Goal: Information Seeking & Learning: Learn about a topic

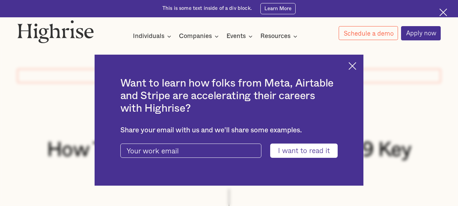
click at [356, 67] on img at bounding box center [352, 66] width 8 height 8
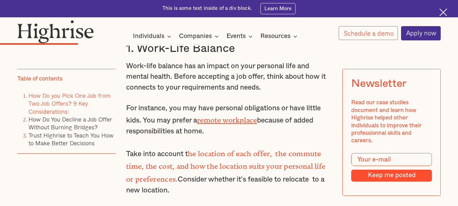
scroll to position [996, 0]
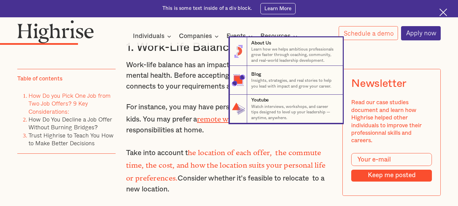
click at [207, 100] on nav "8 About Us Learn how we helps ambitious professionals grow faster through coach…" at bounding box center [229, 80] width 458 height 86
click at [201, 88] on nav "8 About Us Learn how we helps ambitious professionals grow faster through coach…" at bounding box center [229, 80] width 458 height 86
click at [205, 52] on nav "8 About Us Learn how we helps ambitious professionals grow faster through coach…" at bounding box center [229, 80] width 458 height 86
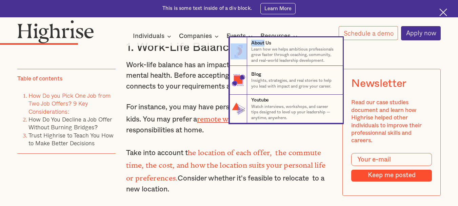
click at [205, 52] on nav "8 About Us Learn how we helps ambitious professionals grow faster through coach…" at bounding box center [229, 80] width 458 height 86
click at [202, 60] on nav "8 About Us Learn how we helps ambitious professionals grow faster through coach…" at bounding box center [229, 80] width 458 height 86
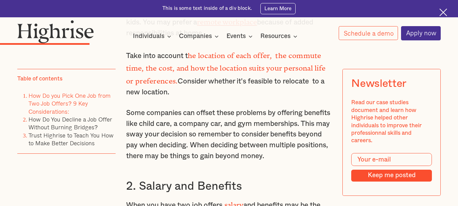
scroll to position [1094, 0]
drag, startPoint x: 252, startPoint y: 80, endPoint x: 278, endPoint y: 82, distance: 25.8
click at [278, 82] on p "Take into account t he location of each offer, the commute time, the cost, and …" at bounding box center [229, 72] width 206 height 49
copy p "feasible"
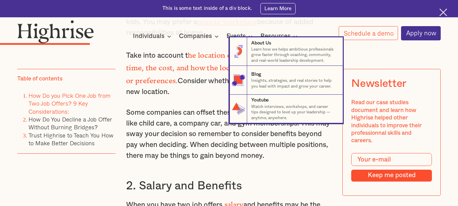
click at [202, 114] on nav "8 About Us Learn how we helps ambitious professionals grow faster through coach…" at bounding box center [229, 80] width 458 height 86
click at [211, 114] on nav "8 About Us Learn how we helps ambitious professionals grow faster through coach…" at bounding box center [229, 80] width 458 height 86
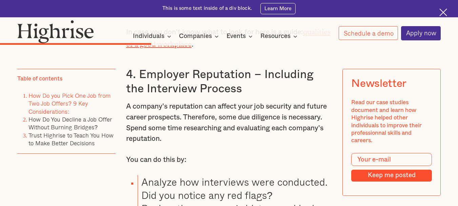
scroll to position [1613, 0]
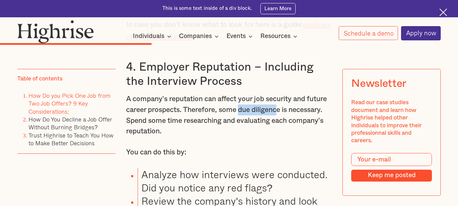
drag, startPoint x: 242, startPoint y: 113, endPoint x: 281, endPoint y: 113, distance: 39.0
click at [281, 113] on p "A company's reputation can affect your job security and future career prospects…" at bounding box center [229, 115] width 206 height 43
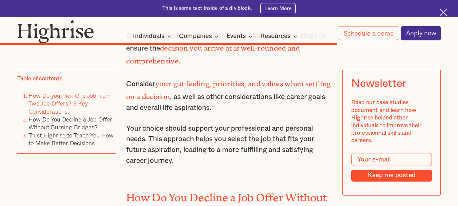
scroll to position [3170, 0]
